Goal: Find specific page/section: Find specific page/section

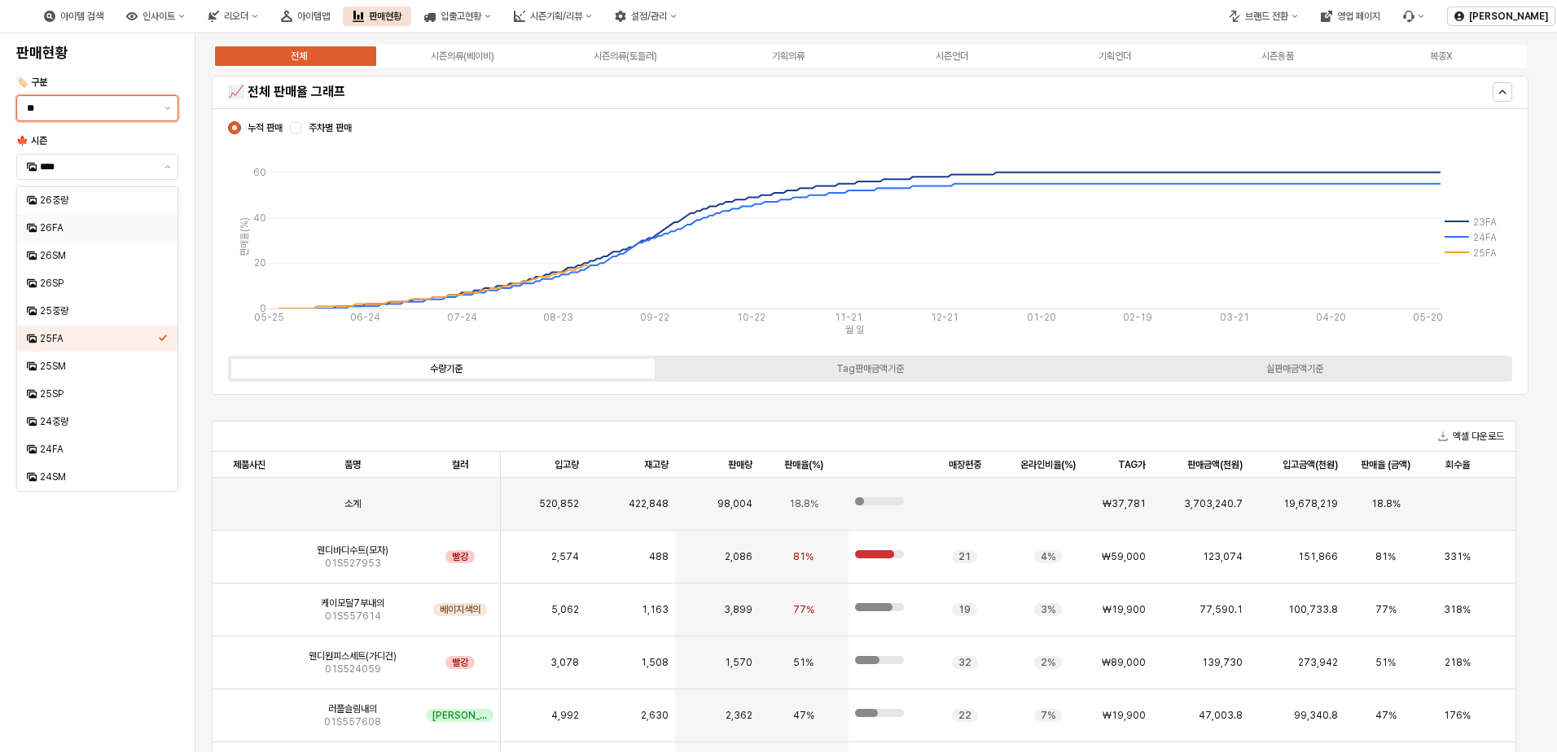
click at [123, 110] on input "**" at bounding box center [91, 108] width 128 height 16
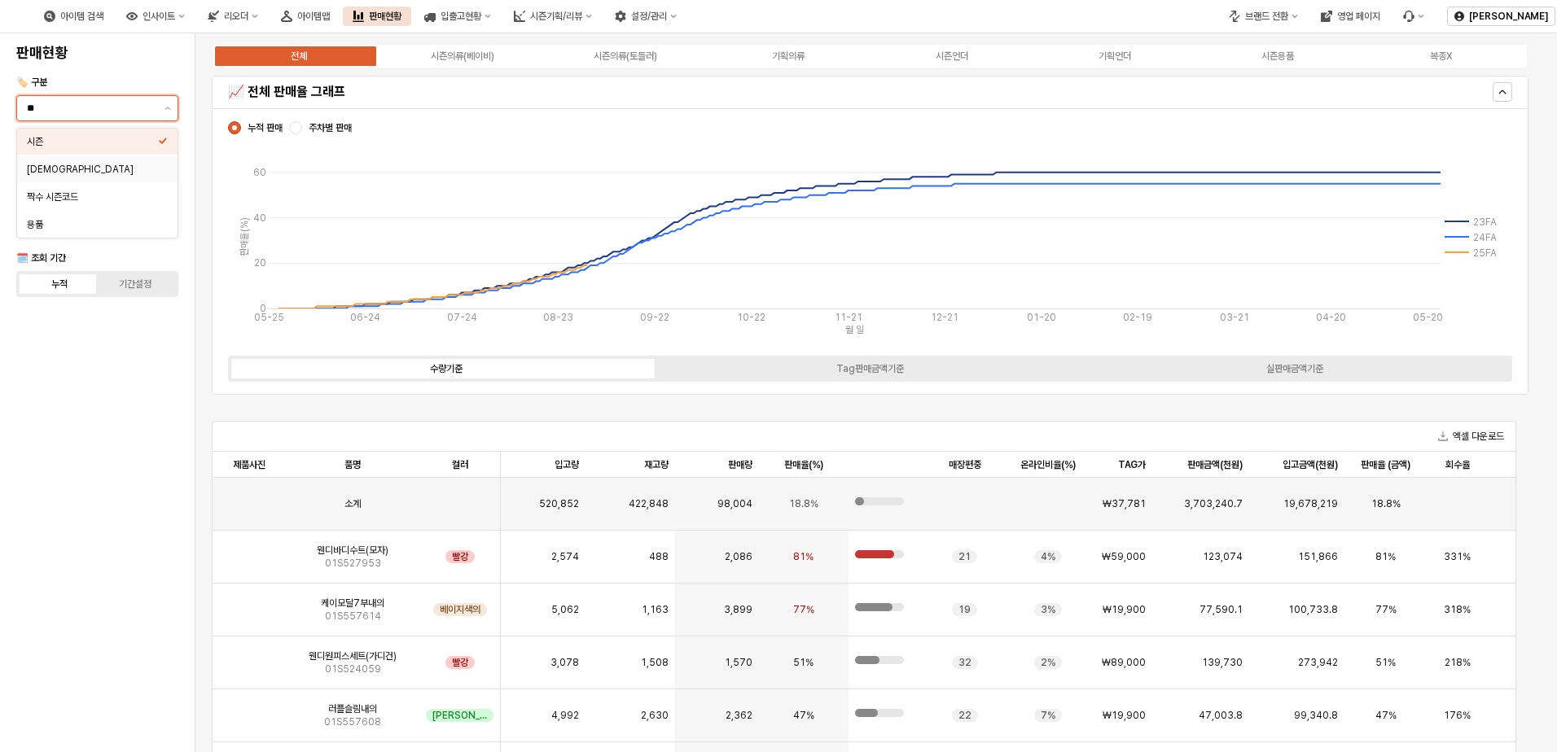
click at [101, 139] on div "시즌" at bounding box center [92, 141] width 131 height 13
click at [167, 138] on icon "Select an option" at bounding box center [163, 141] width 10 height 10
click at [159, 137] on icon "Select an option" at bounding box center [163, 141] width 10 height 10
click at [164, 355] on div "판매현황 🏷️ 구분 ** 🍁 시즌 **** 🔍 검색 🗓️ 조회 기간 누적 기간설정" at bounding box center [97, 393] width 175 height 706
click at [8, 24] on img at bounding box center [8, 17] width 0 height 20
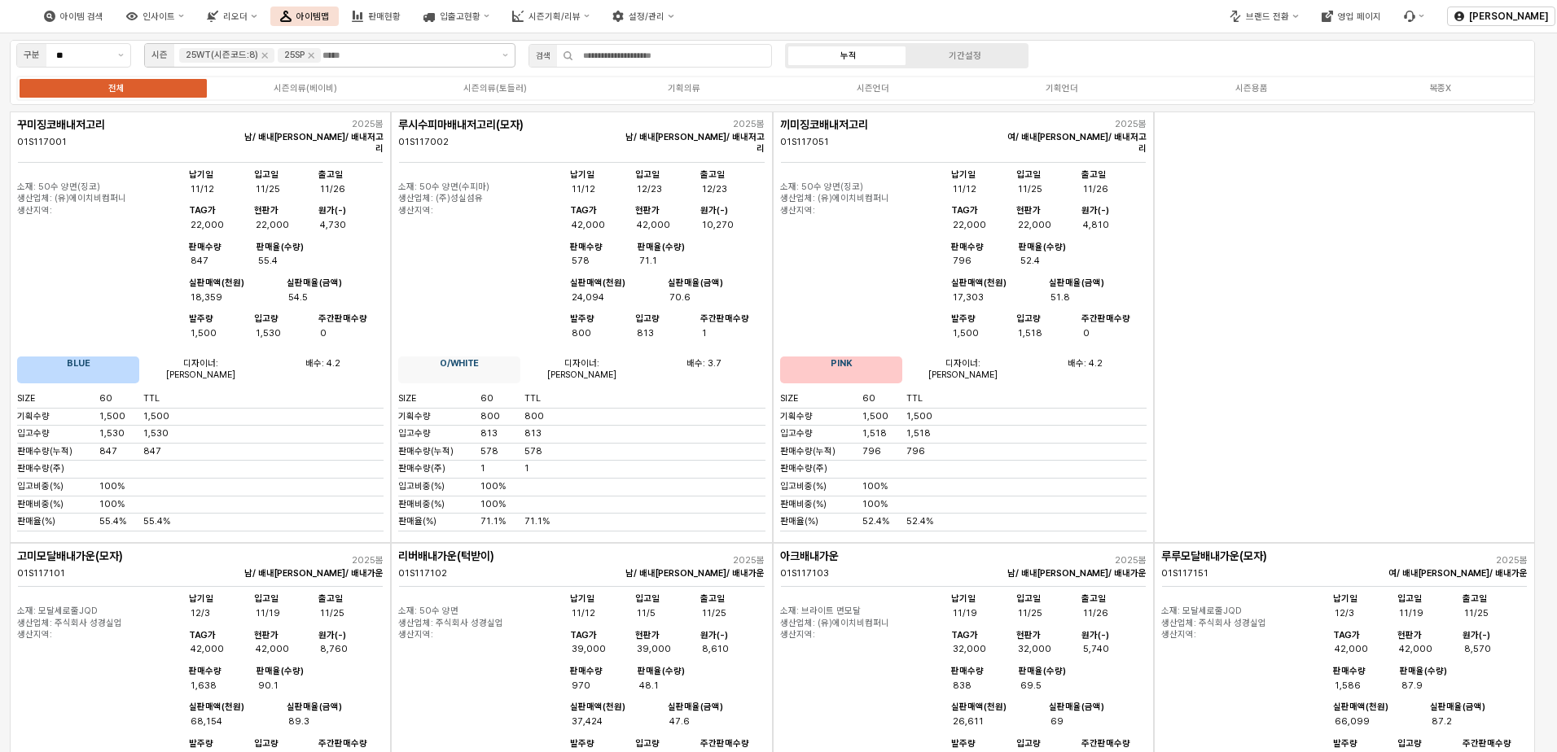
click at [314, 57] on icon "Remove 25SP" at bounding box center [311, 55] width 13 height 13
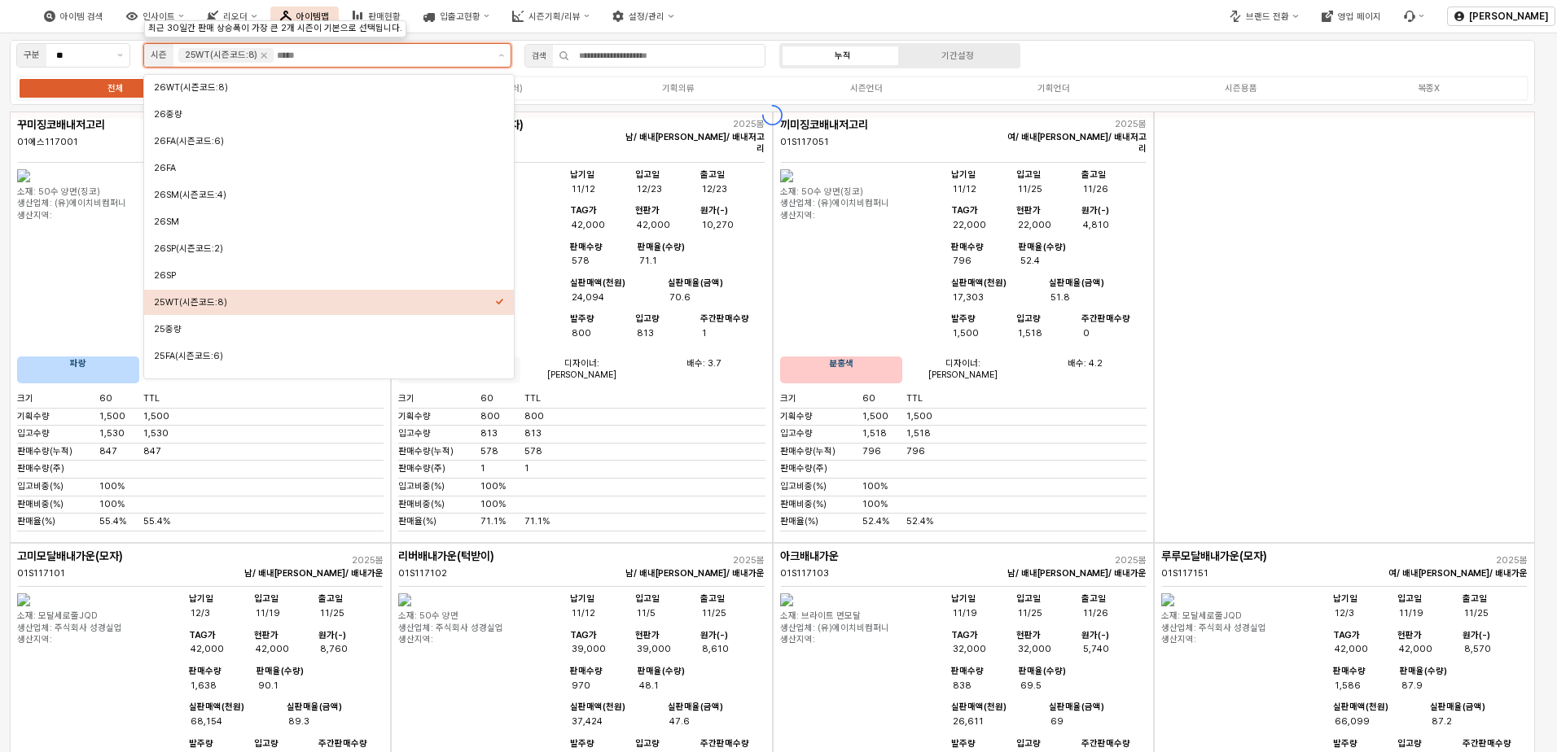
click at [305, 58] on input "앱 프레임" at bounding box center [382, 55] width 210 height 15
click at [261, 57] on icon "Remove 25WT(시즌코드:8)" at bounding box center [263, 55] width 13 height 13
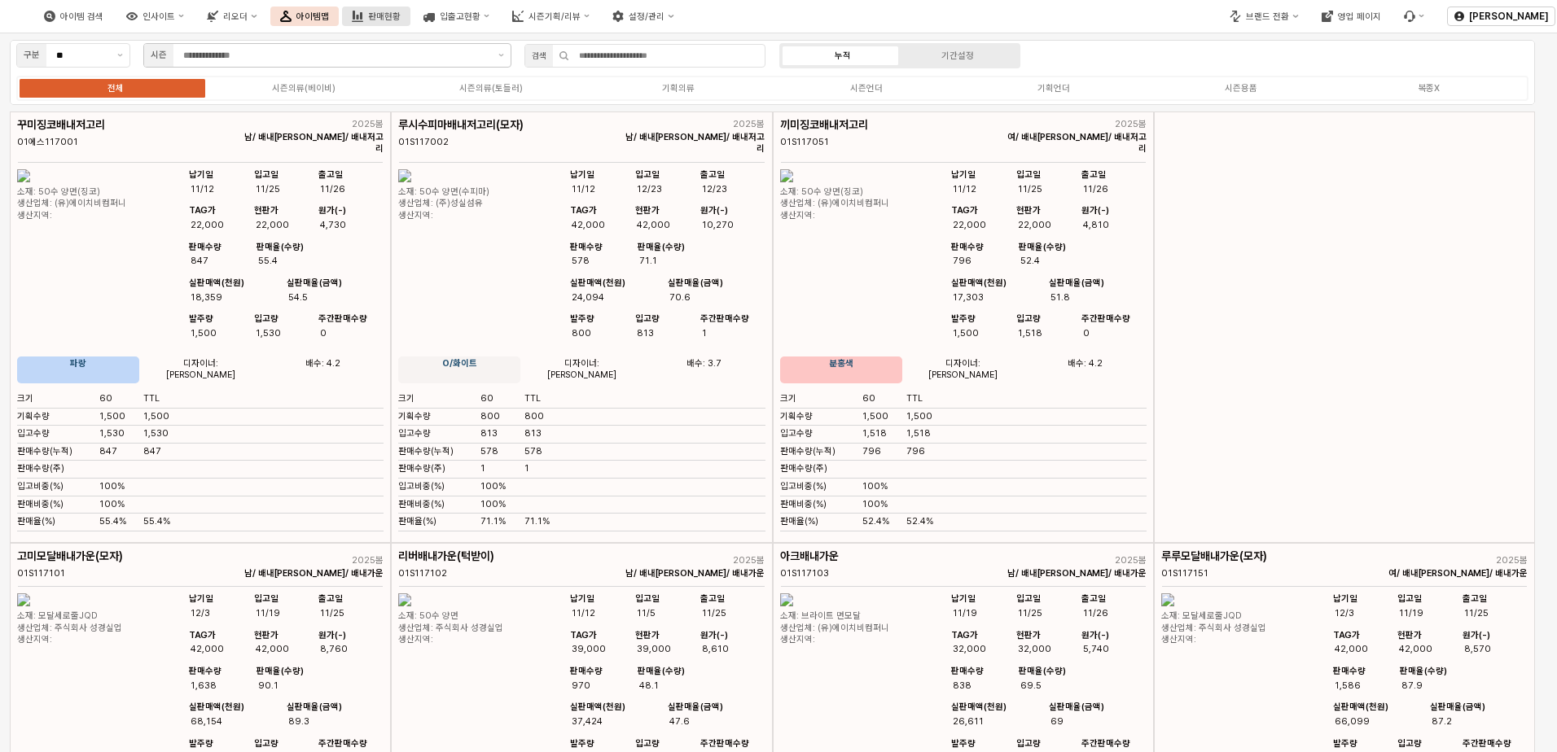
click at [401, 15] on div "판매현황" at bounding box center [384, 16] width 33 height 11
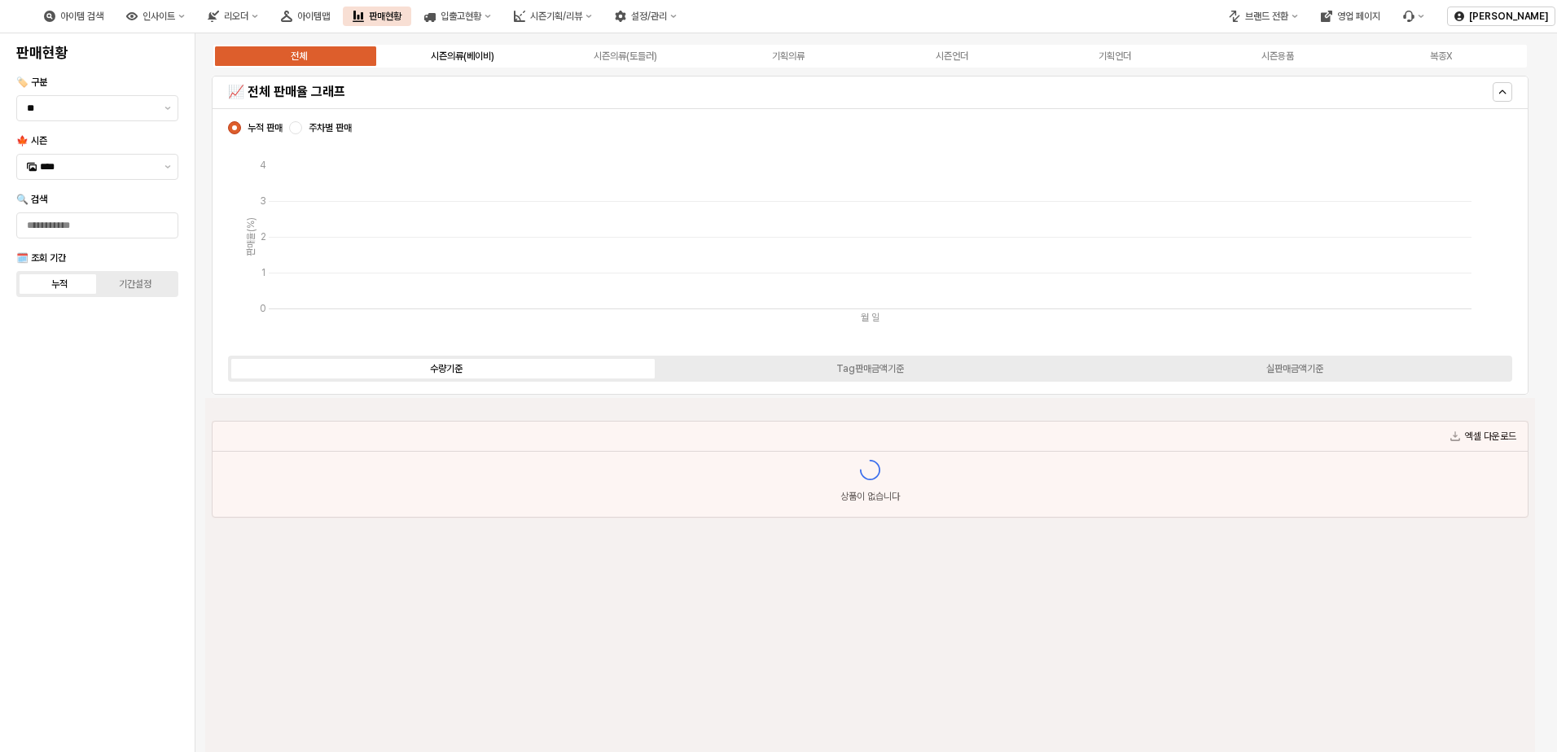
click at [450, 57] on div "시즌의류(베이비)" at bounding box center [463, 55] width 64 height 11
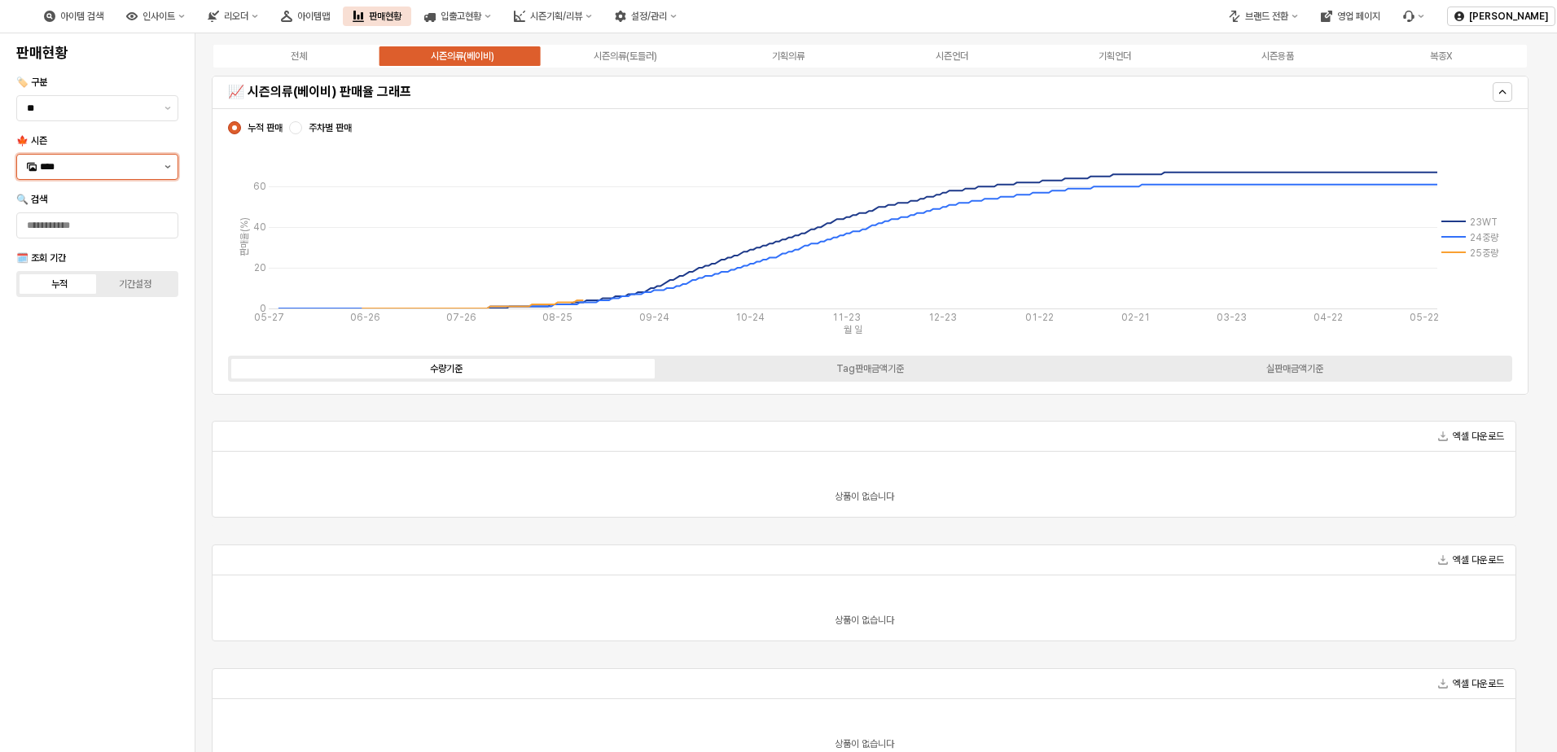
click at [163, 168] on button "제안 사항 표시" at bounding box center [168, 167] width 20 height 24
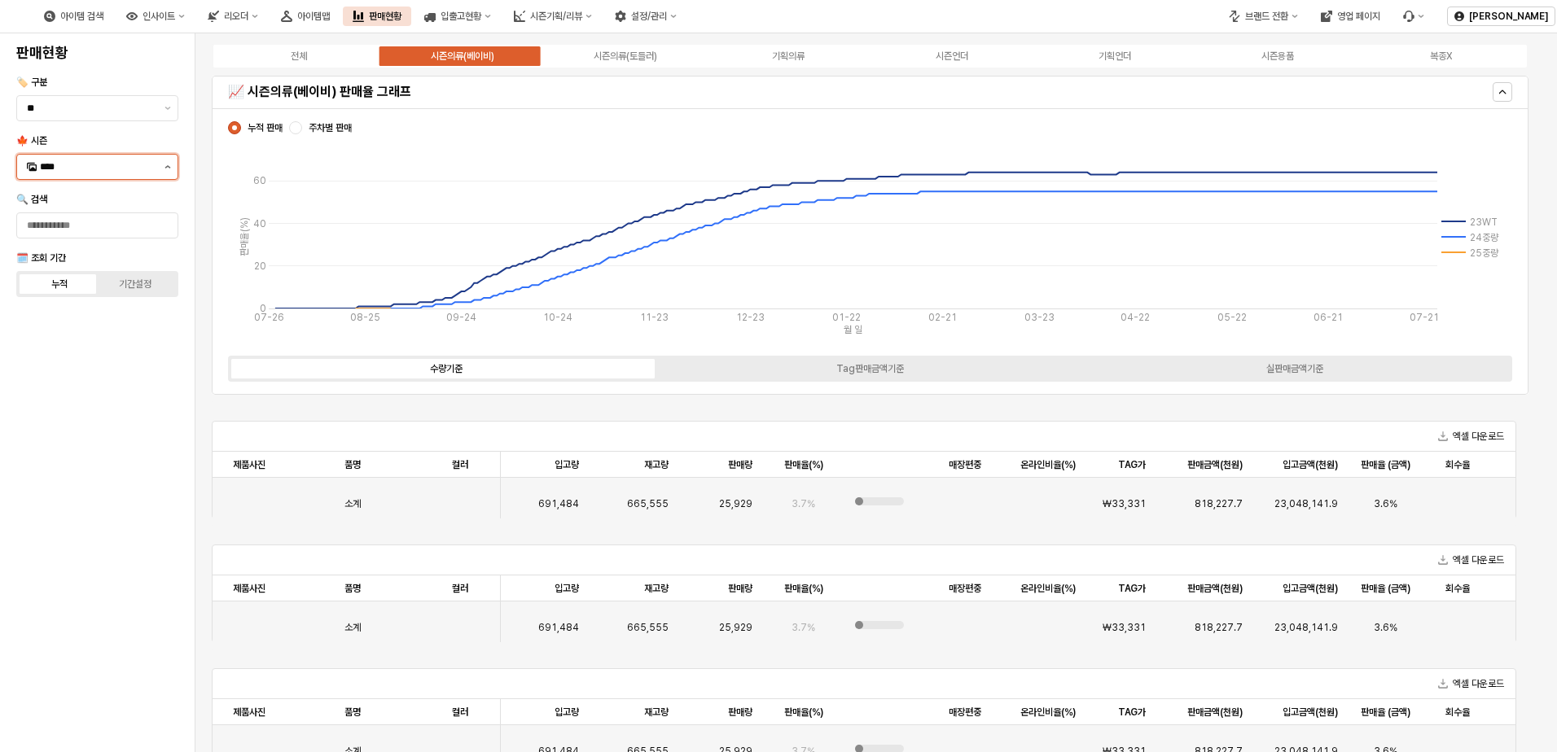
click at [162, 177] on button "제안 사항 표시" at bounding box center [168, 167] width 20 height 24
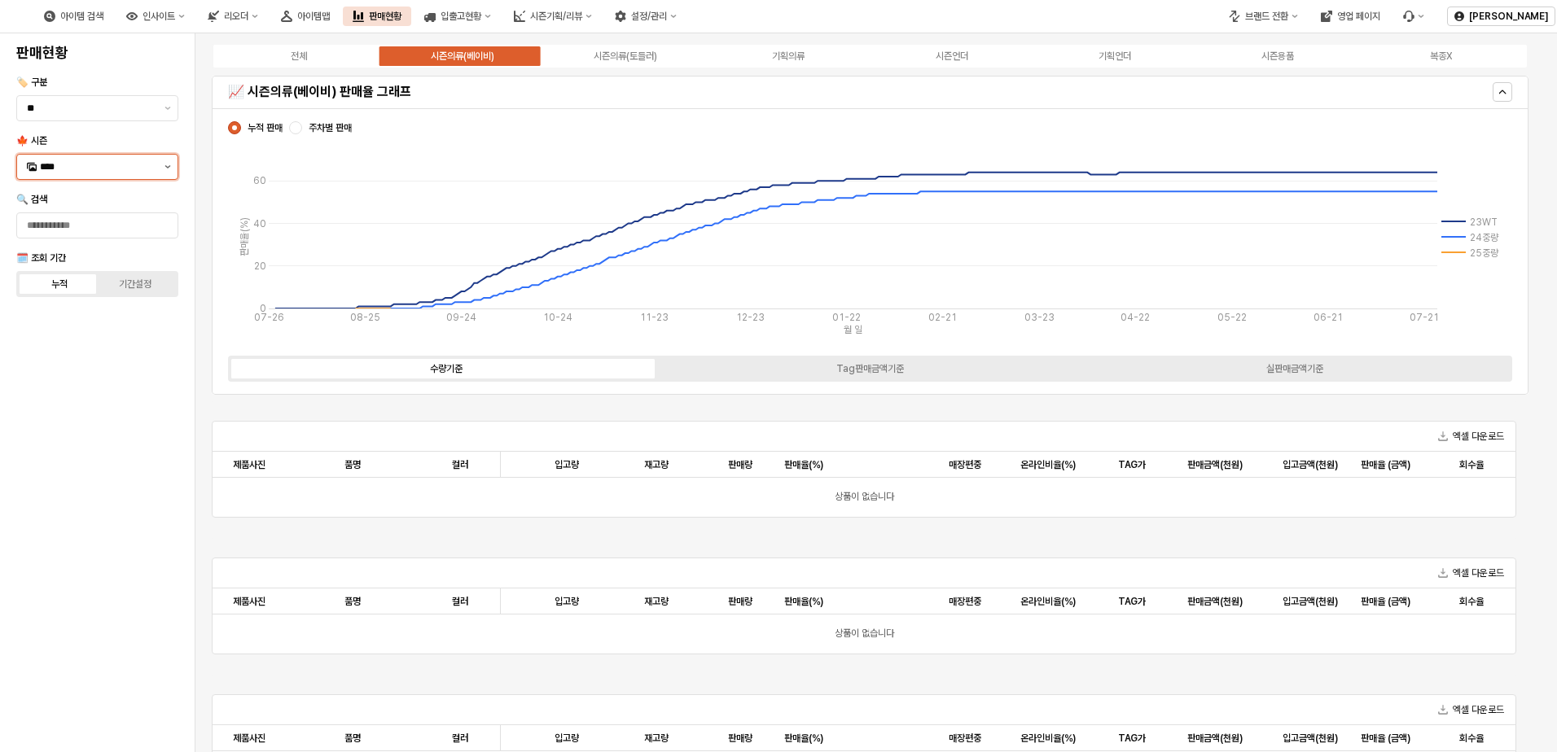
click at [164, 177] on button "제안 사항 표시" at bounding box center [168, 167] width 20 height 24
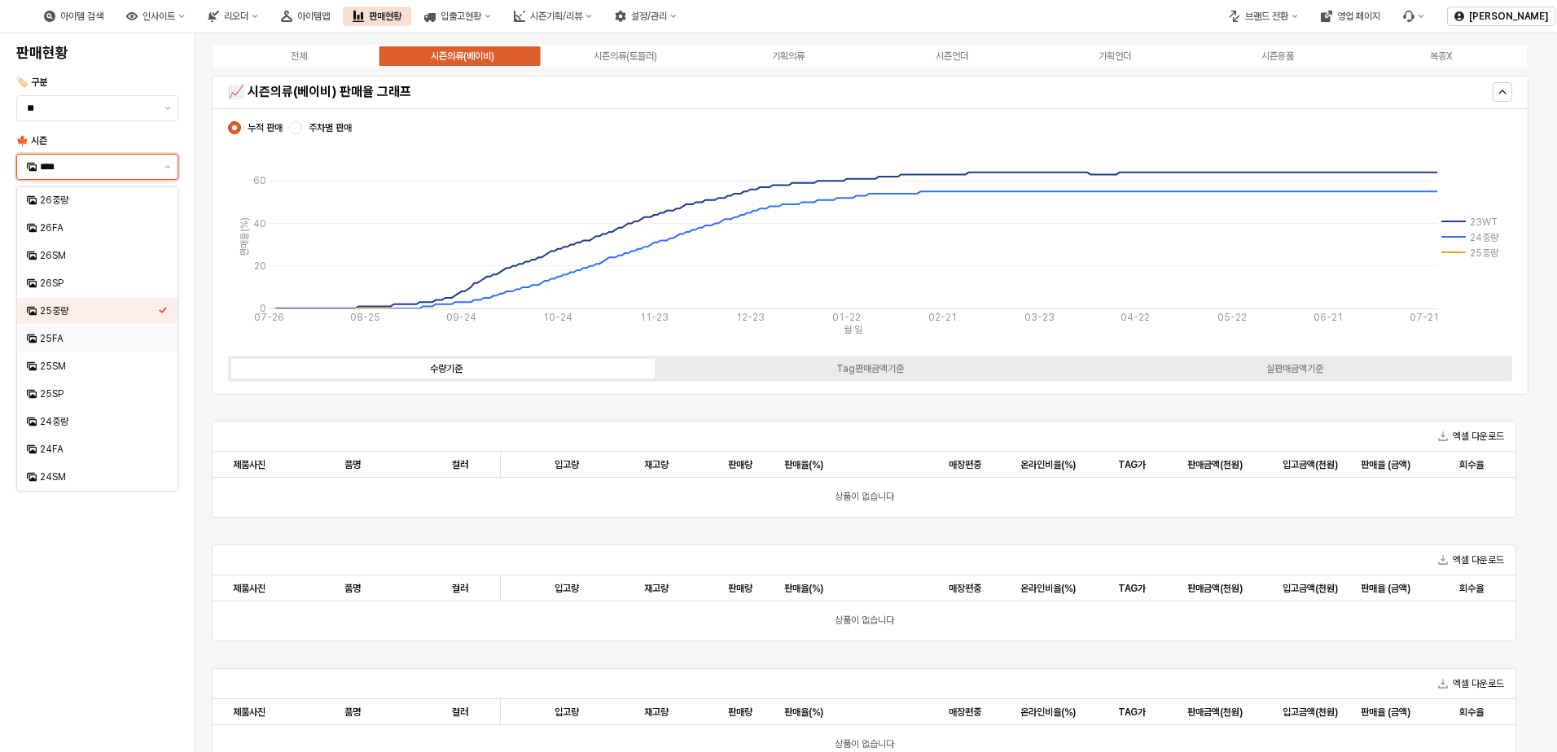
click at [81, 340] on div "25FA" at bounding box center [99, 338] width 118 height 13
type input "****"
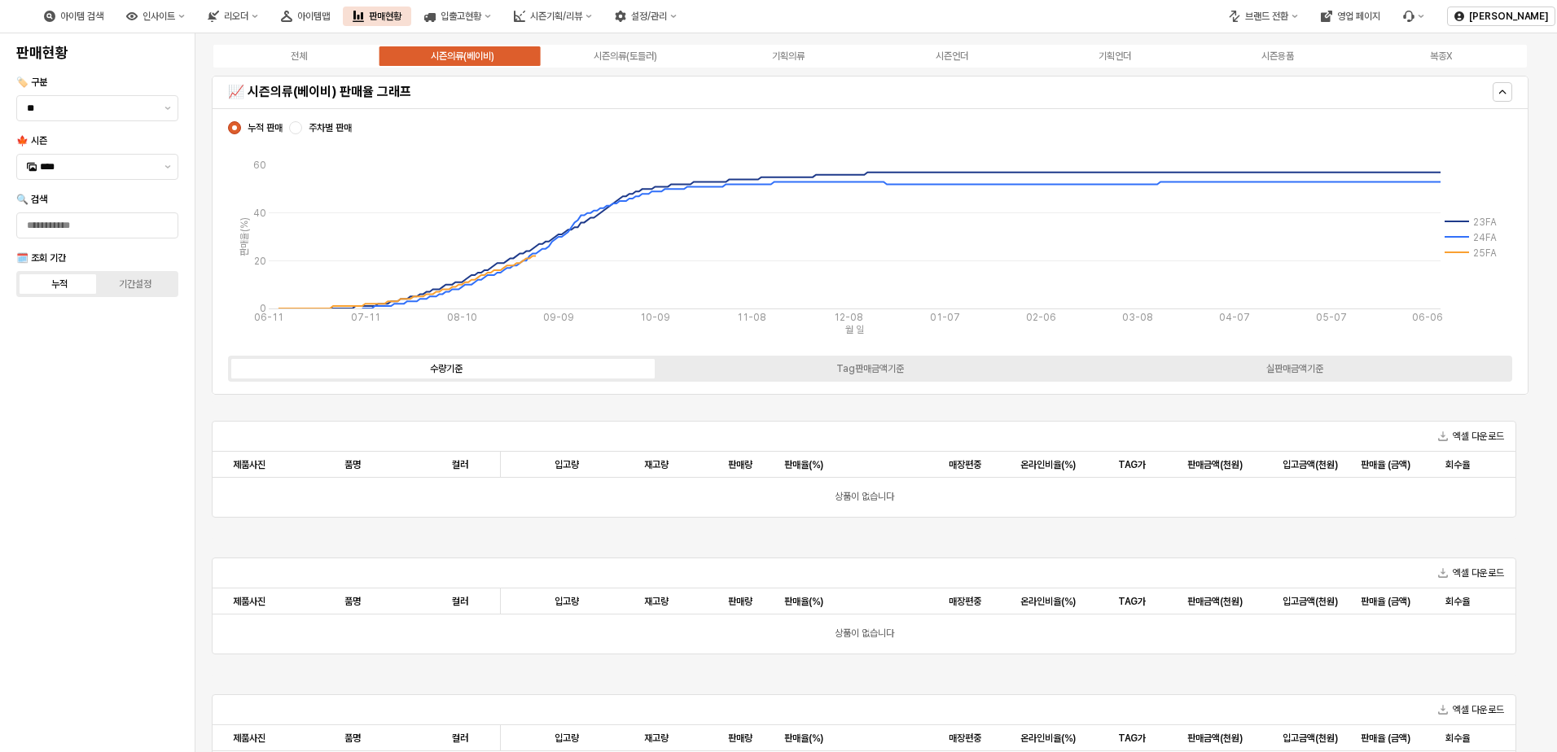
click at [309, 44] on div "전체 시즌의류(베이비) 시즌의류(토들러) 기획의류 시즌언더 기획언더 시즌용품 복종X" at bounding box center [870, 56] width 1317 height 26
click at [309, 50] on label "전체" at bounding box center [298, 56] width 163 height 15
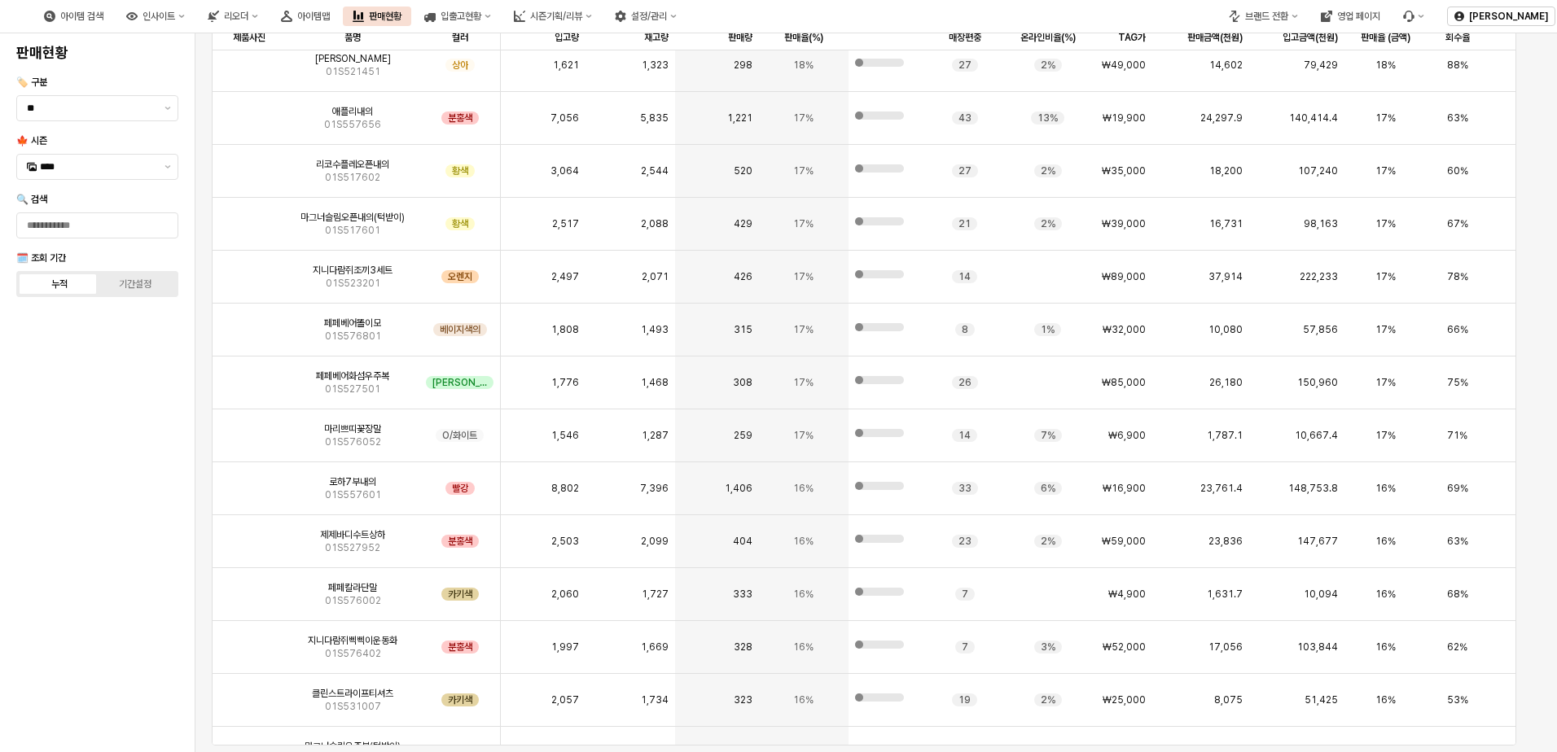
scroll to position [4967, 0]
